Goal: Communication & Community: Answer question/provide support

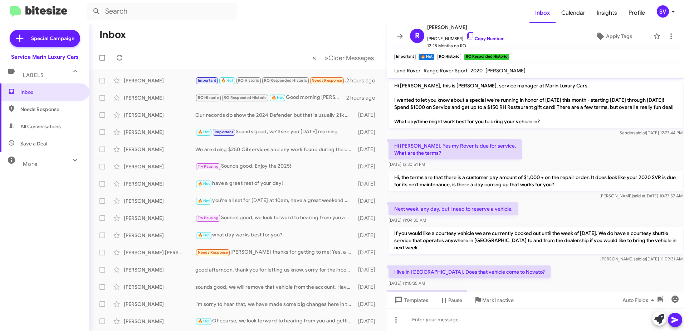
scroll to position [524, 0]
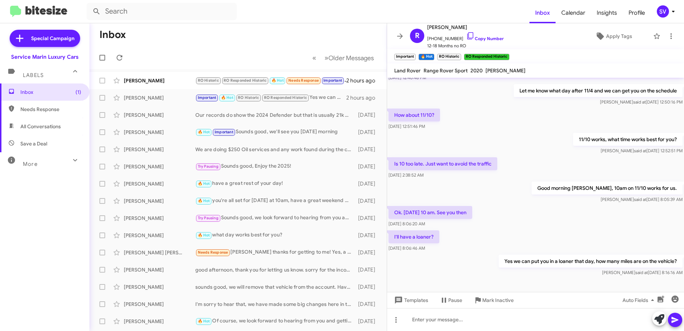
scroll to position [322, 0]
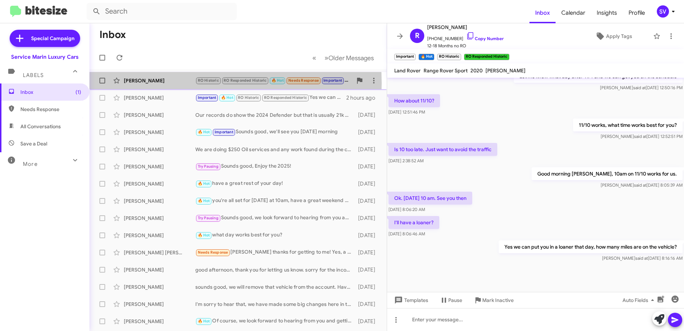
click at [179, 83] on div "[PERSON_NAME]" at bounding box center [160, 80] width 72 height 7
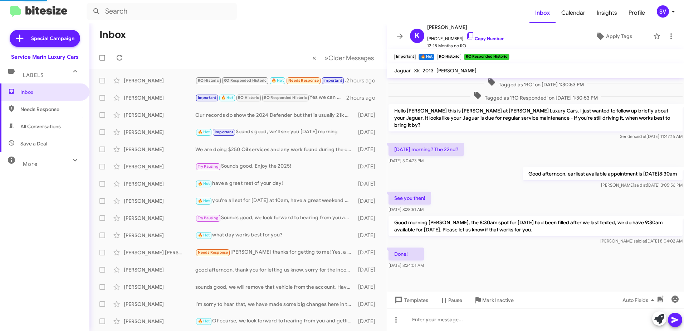
scroll to position [135, 0]
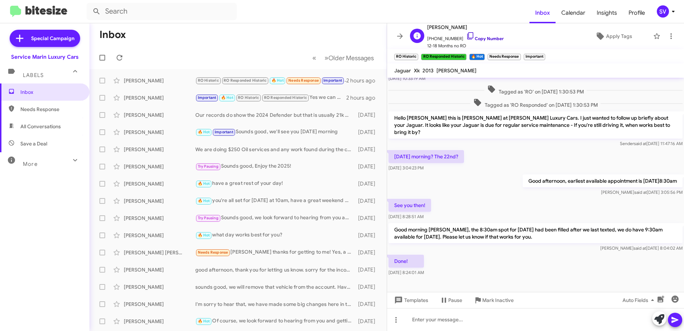
click at [479, 39] on link "Copy Number" at bounding box center [485, 38] width 38 height 5
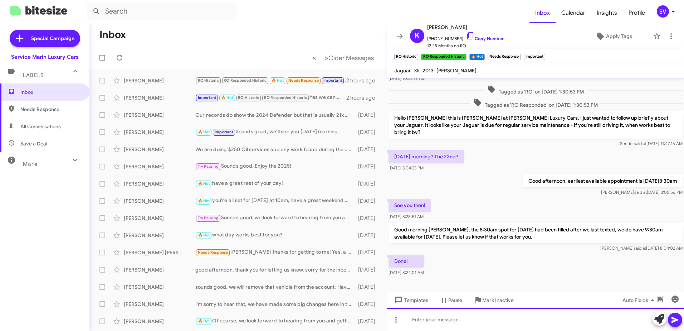
click at [468, 321] on div at bounding box center [535, 319] width 297 height 23
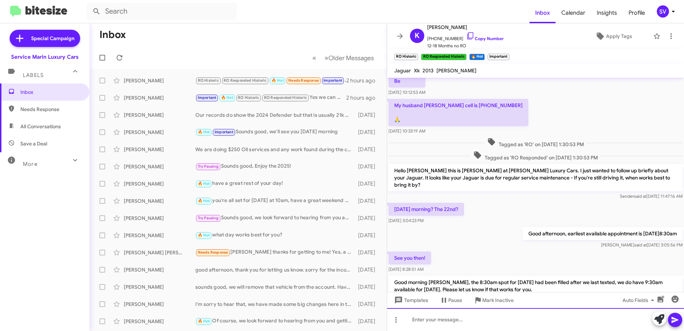
scroll to position [161, 0]
